Goal: Task Accomplishment & Management: Use online tool/utility

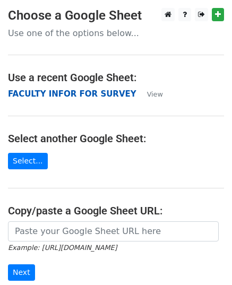
click at [55, 91] on strong "FACULTY INFOR FOR SURVEY" at bounding box center [72, 94] width 129 height 10
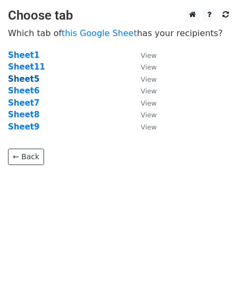
click at [29, 81] on strong "Sheet5" at bounding box center [23, 79] width 31 height 10
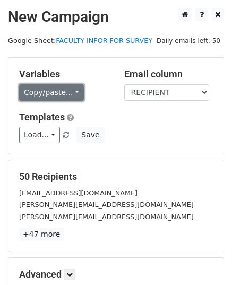
click at [70, 93] on link "Copy/paste..." at bounding box center [51, 92] width 65 height 16
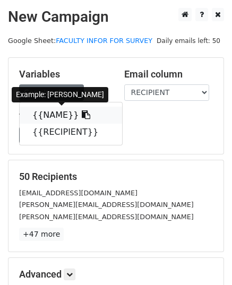
click at [53, 115] on link "{{NAME}}" at bounding box center [71, 115] width 103 height 17
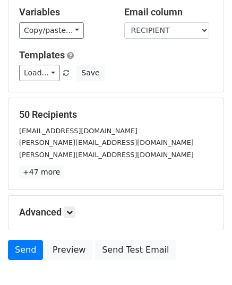
scroll to position [70, 0]
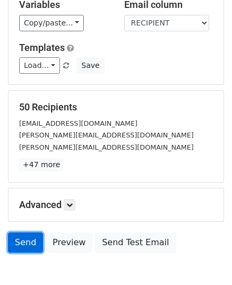
click at [28, 240] on link "Send" at bounding box center [25, 243] width 35 height 20
